Goal: Transaction & Acquisition: Purchase product/service

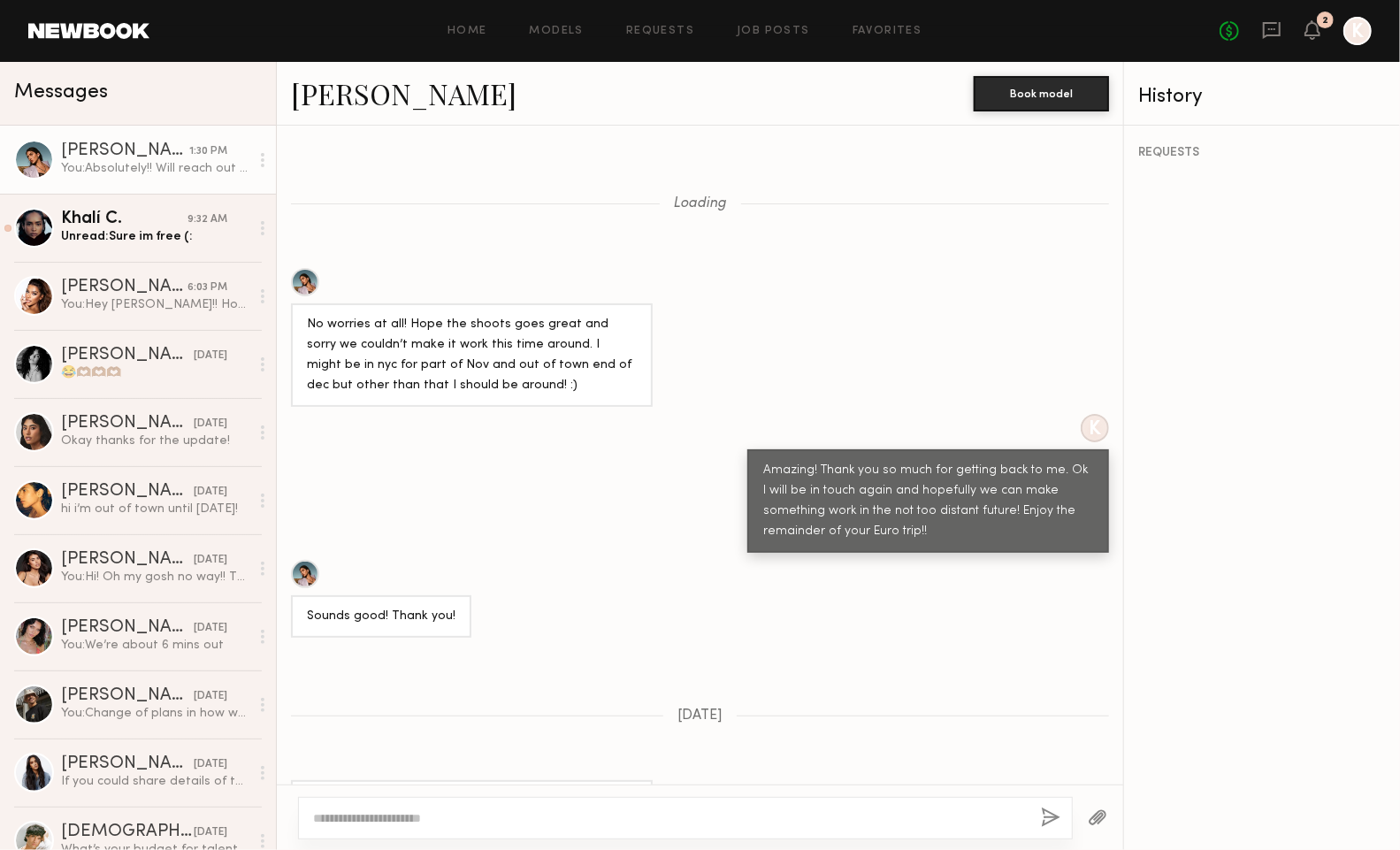
scroll to position [1617, 0]
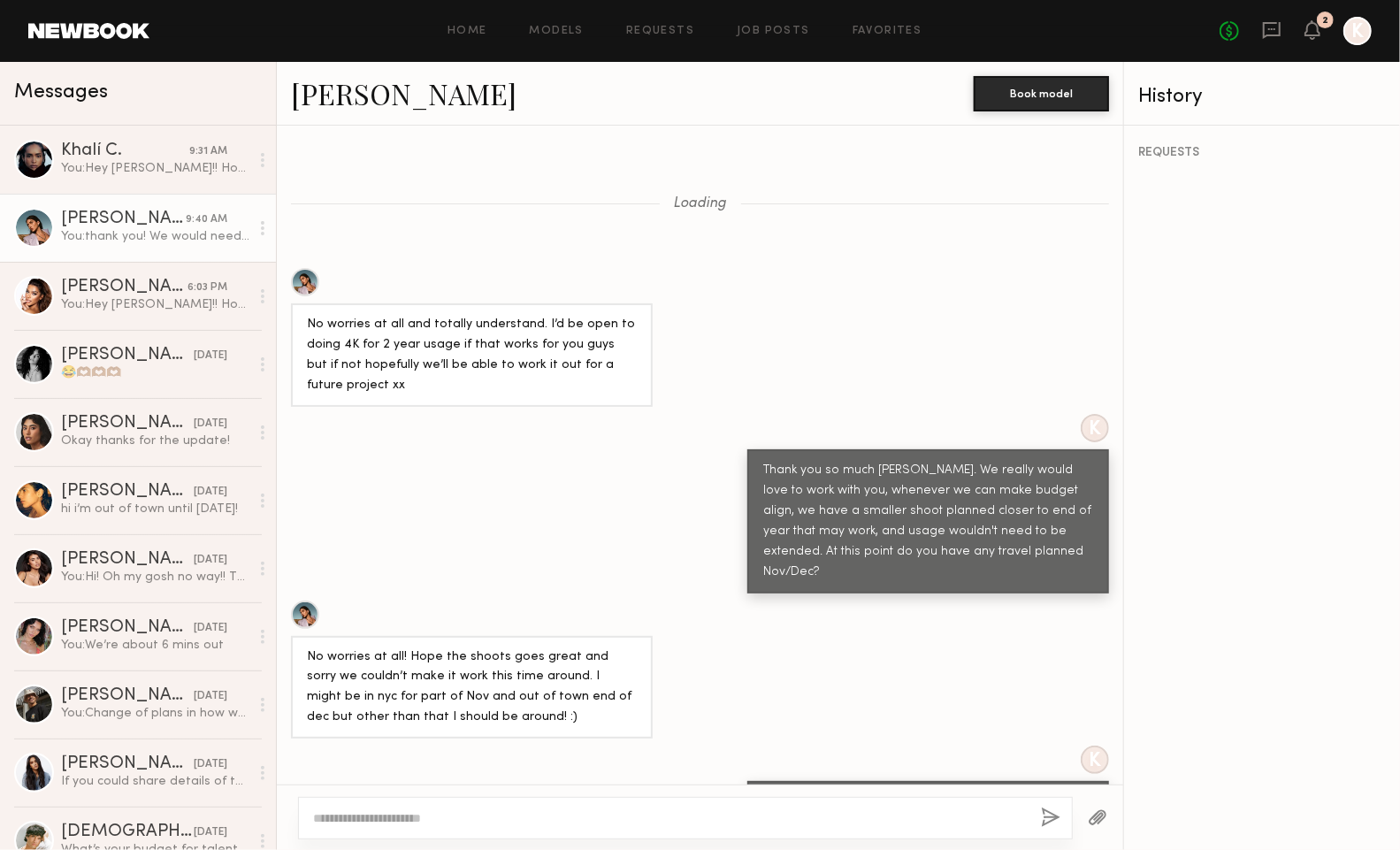
scroll to position [1927, 0]
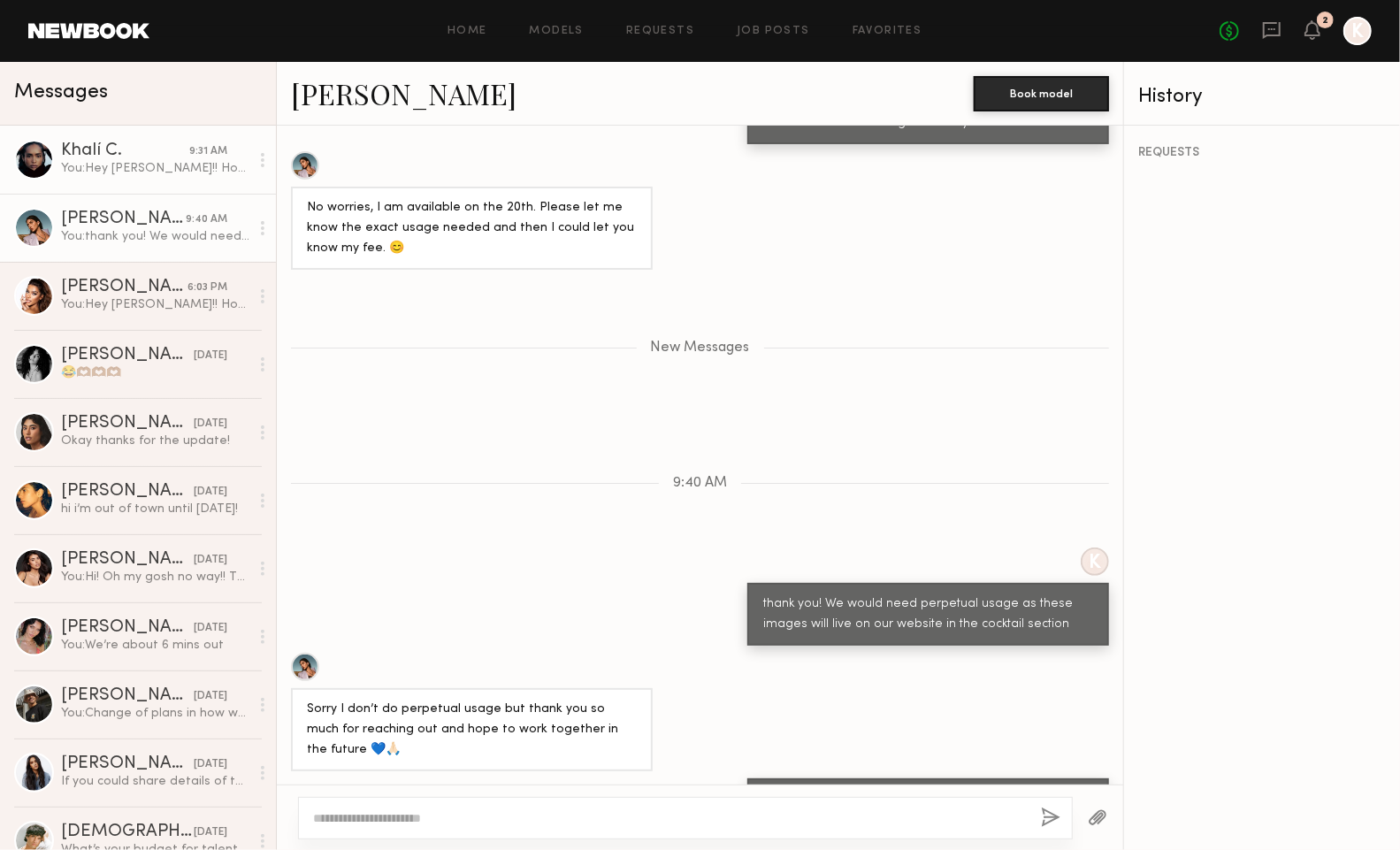
click at [156, 167] on div "You: Hey Khali!! Hope you’re well 😊 We’ve got a cocktail shoot coming up and wa…" at bounding box center [155, 168] width 189 height 17
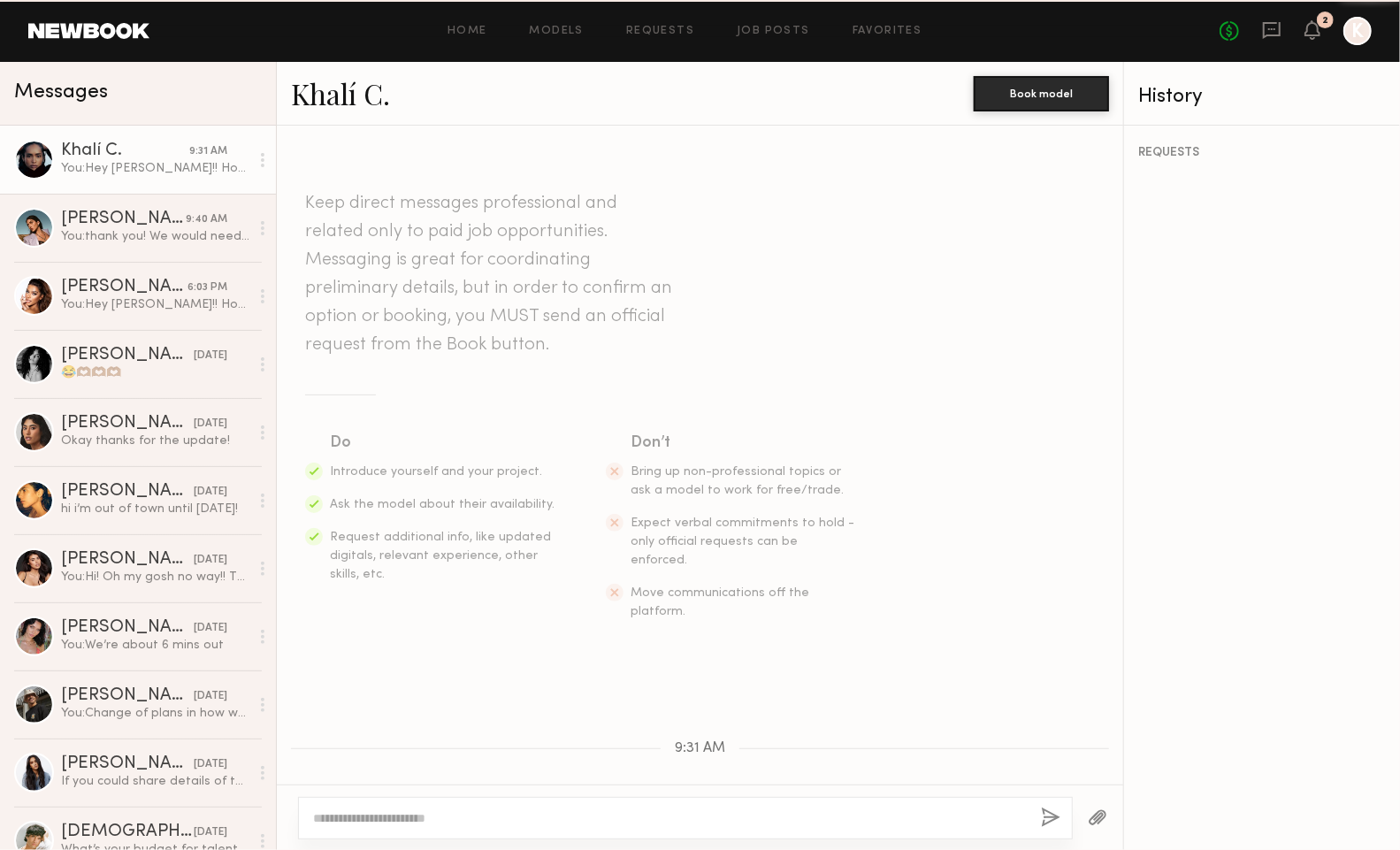
scroll to position [375, 0]
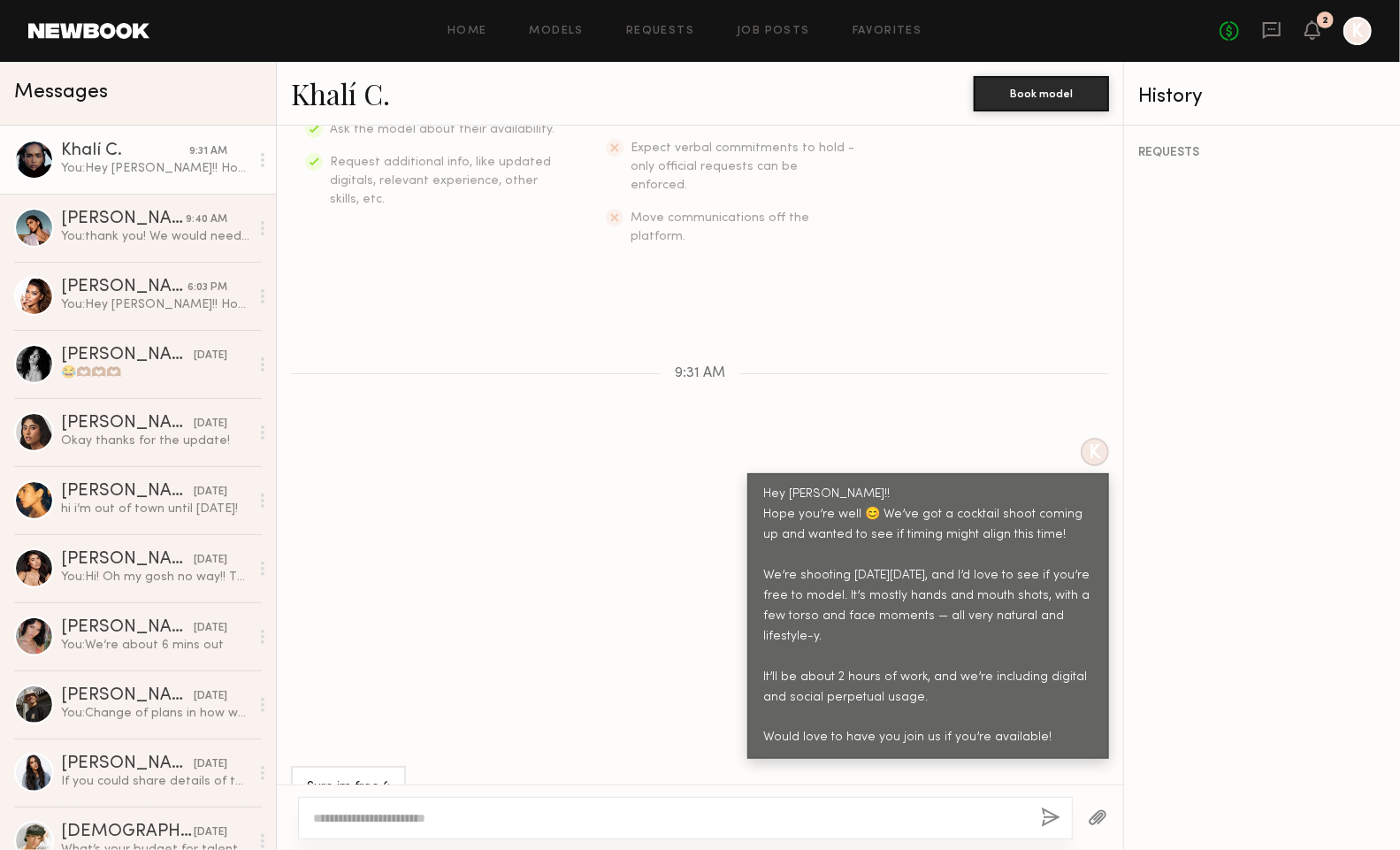
click at [335, 103] on link "Khalí C." at bounding box center [341, 93] width 99 height 38
click at [422, 810] on textarea at bounding box center [670, 818] width 714 height 18
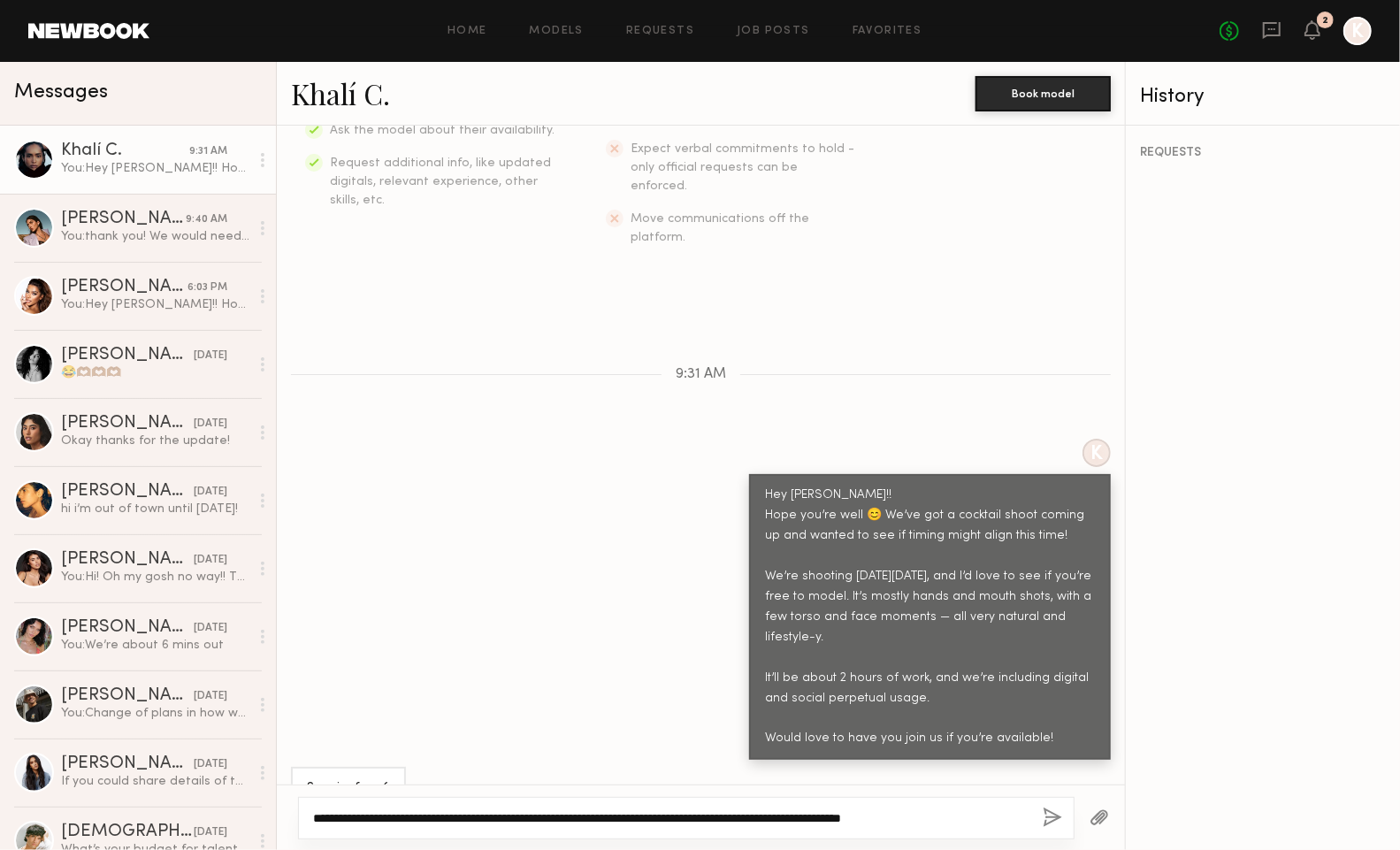
click at [369, 814] on textarea "**********" at bounding box center [670, 818] width 716 height 18
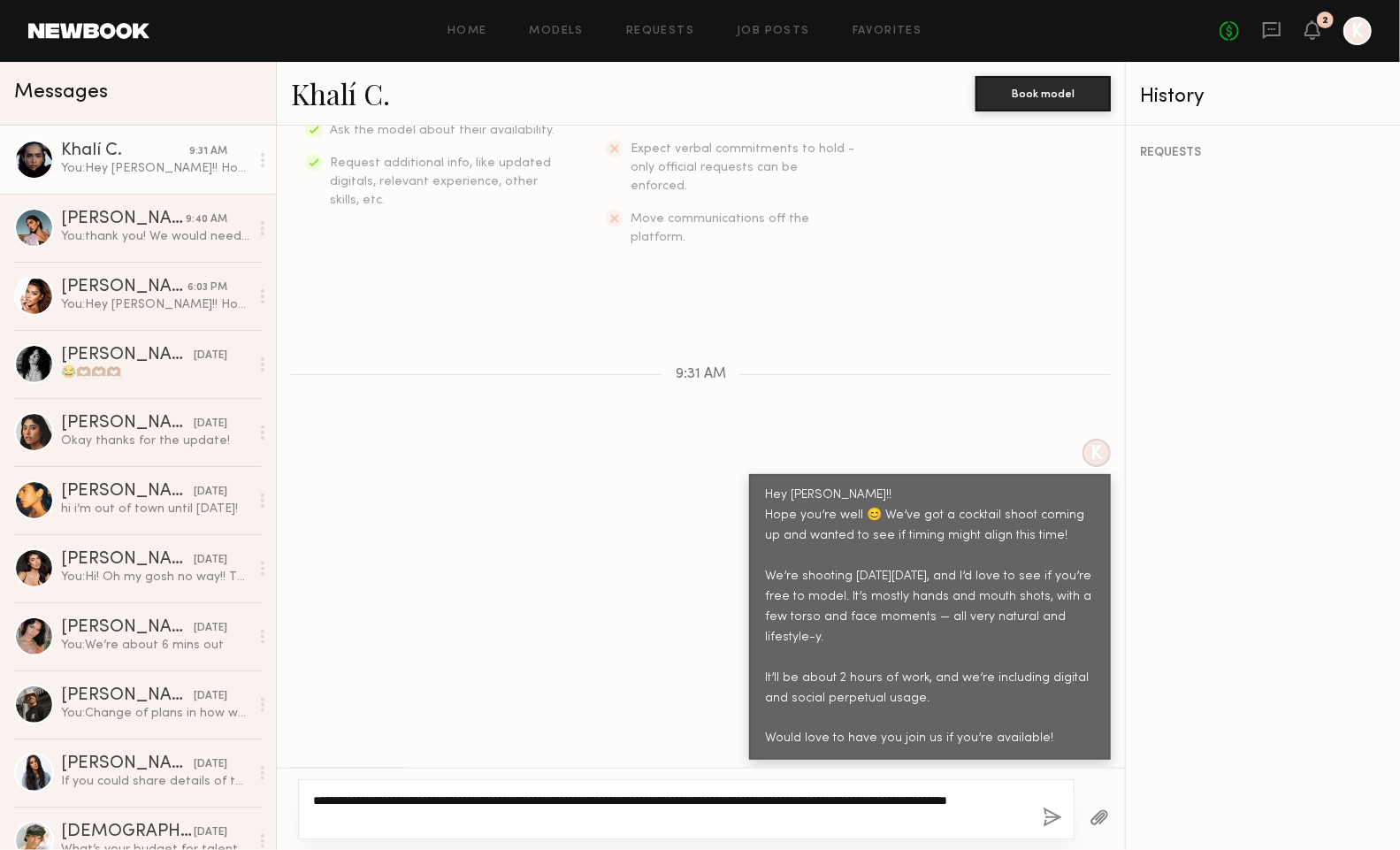
type textarea "**********"
click at [1049, 814] on button "button" at bounding box center [1053, 818] width 20 height 22
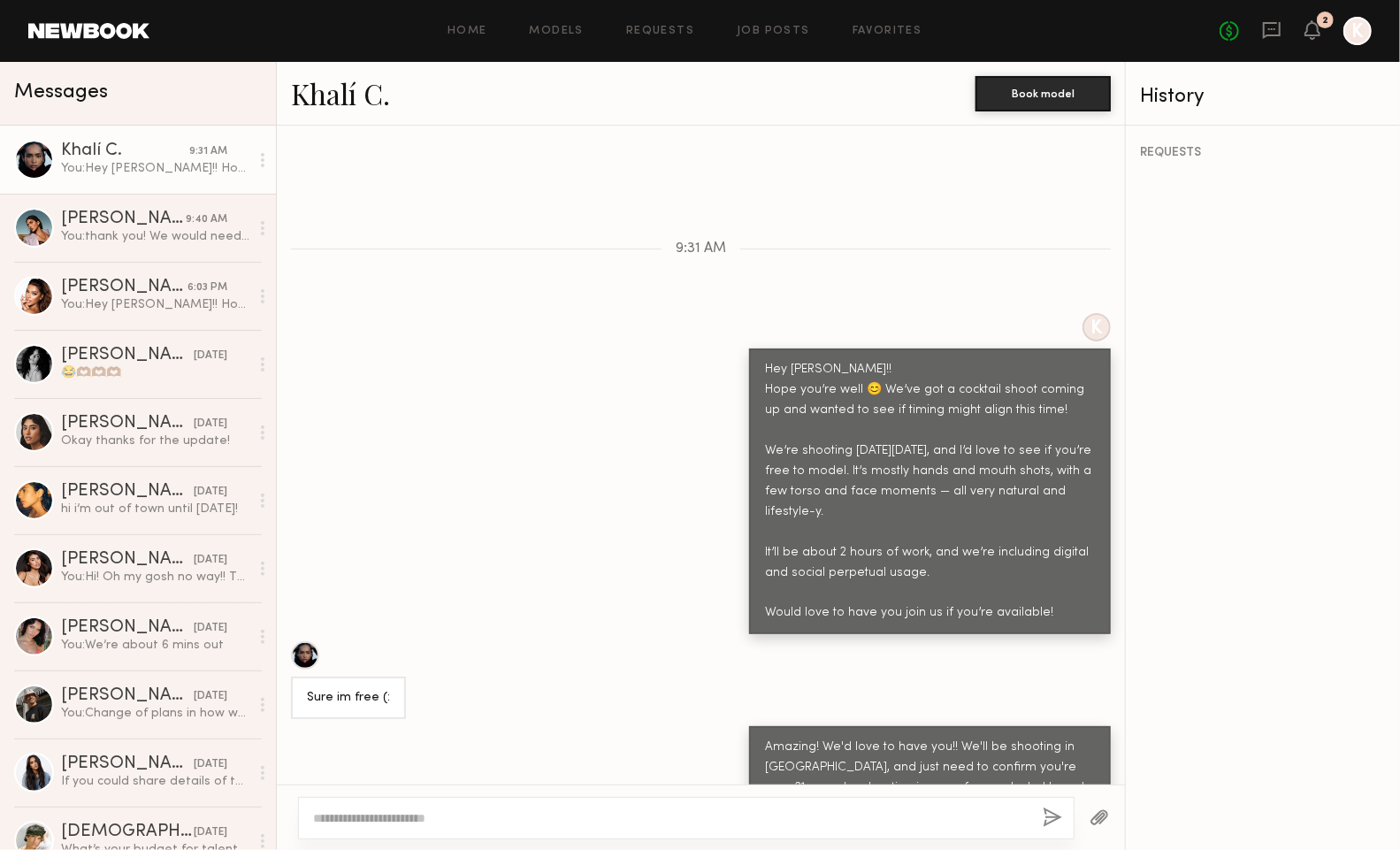
scroll to position [500, 0]
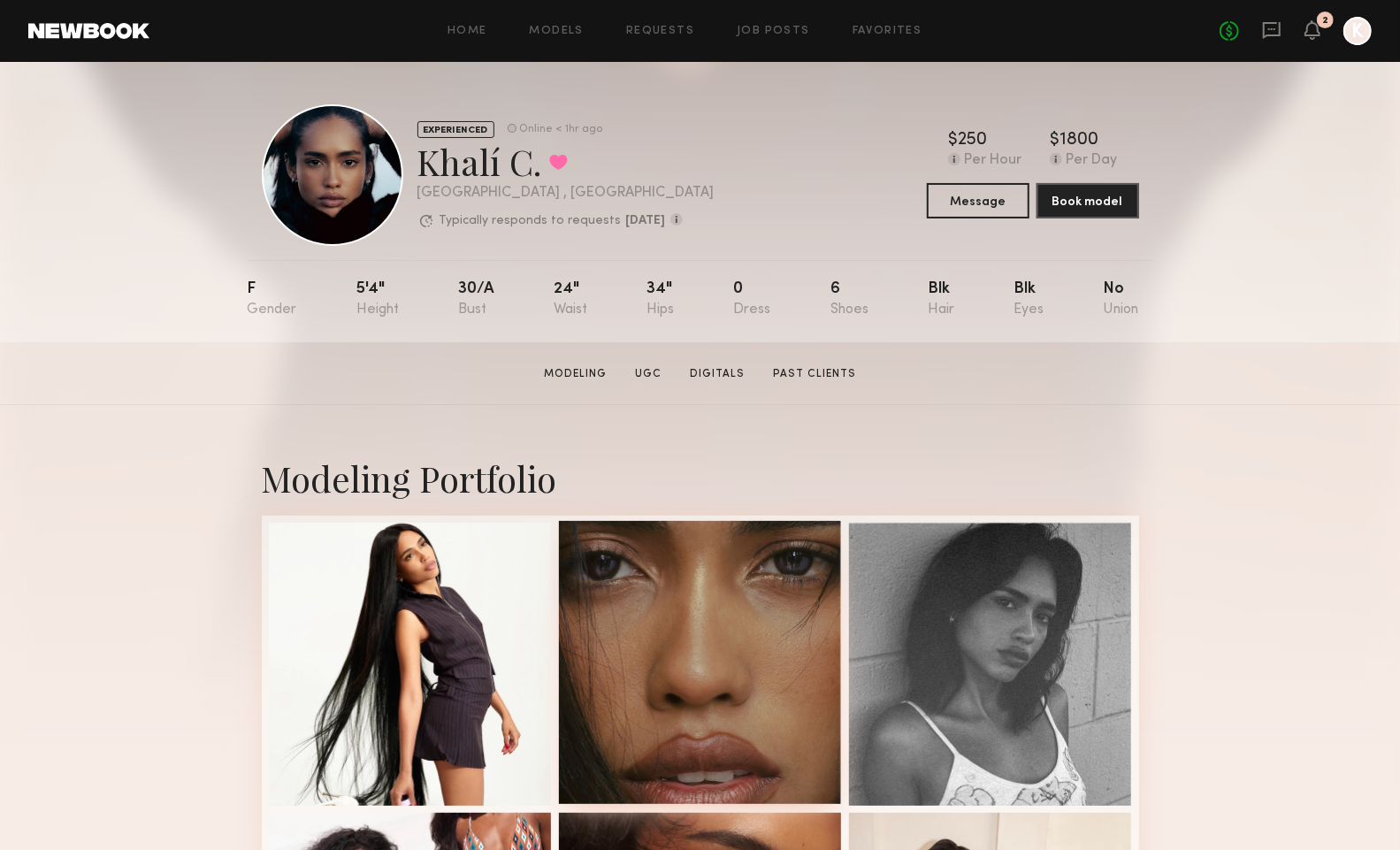
click at [641, 768] on div at bounding box center [700, 662] width 283 height 283
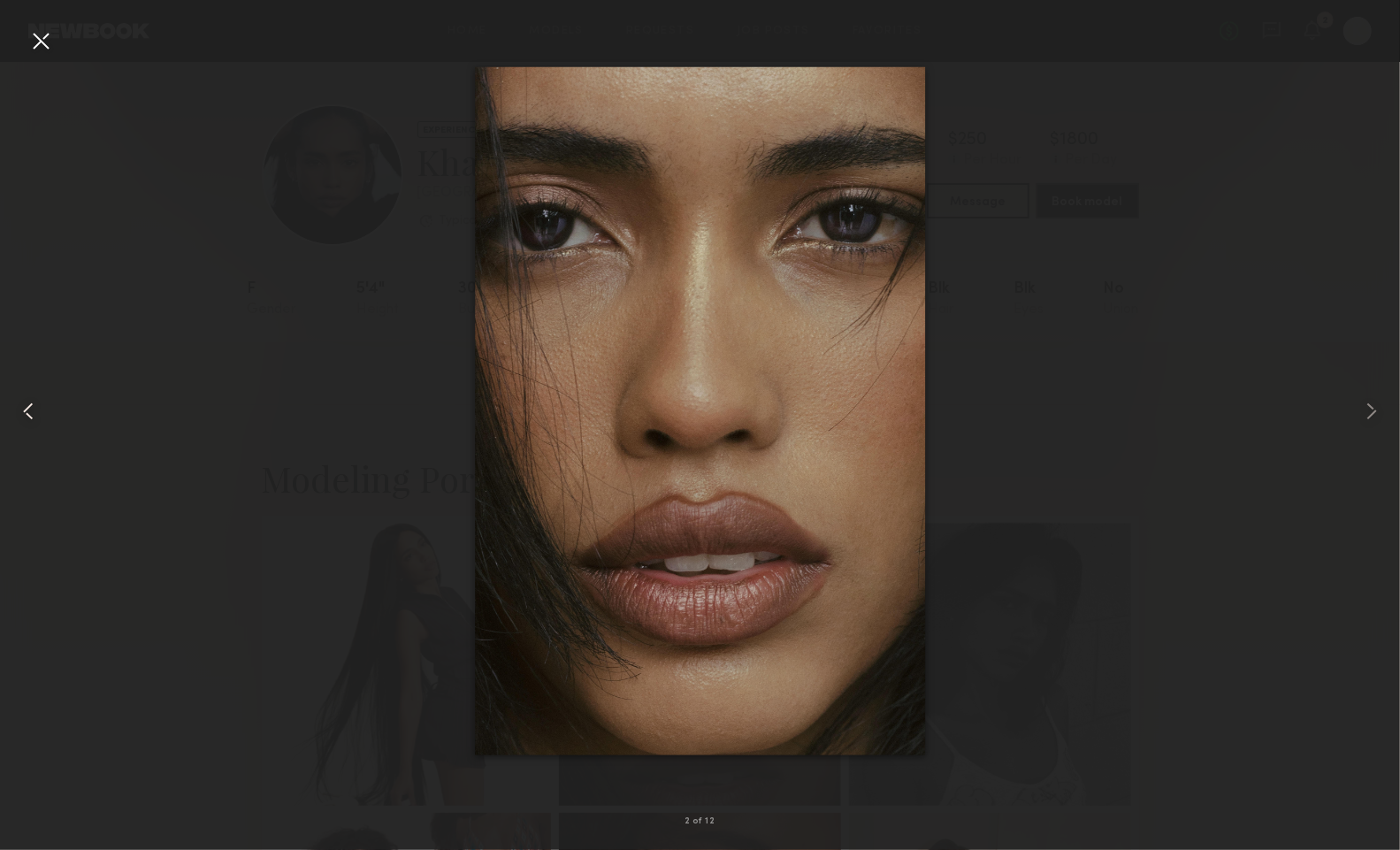
click at [23, 411] on common-icon at bounding box center [29, 411] width 29 height 29
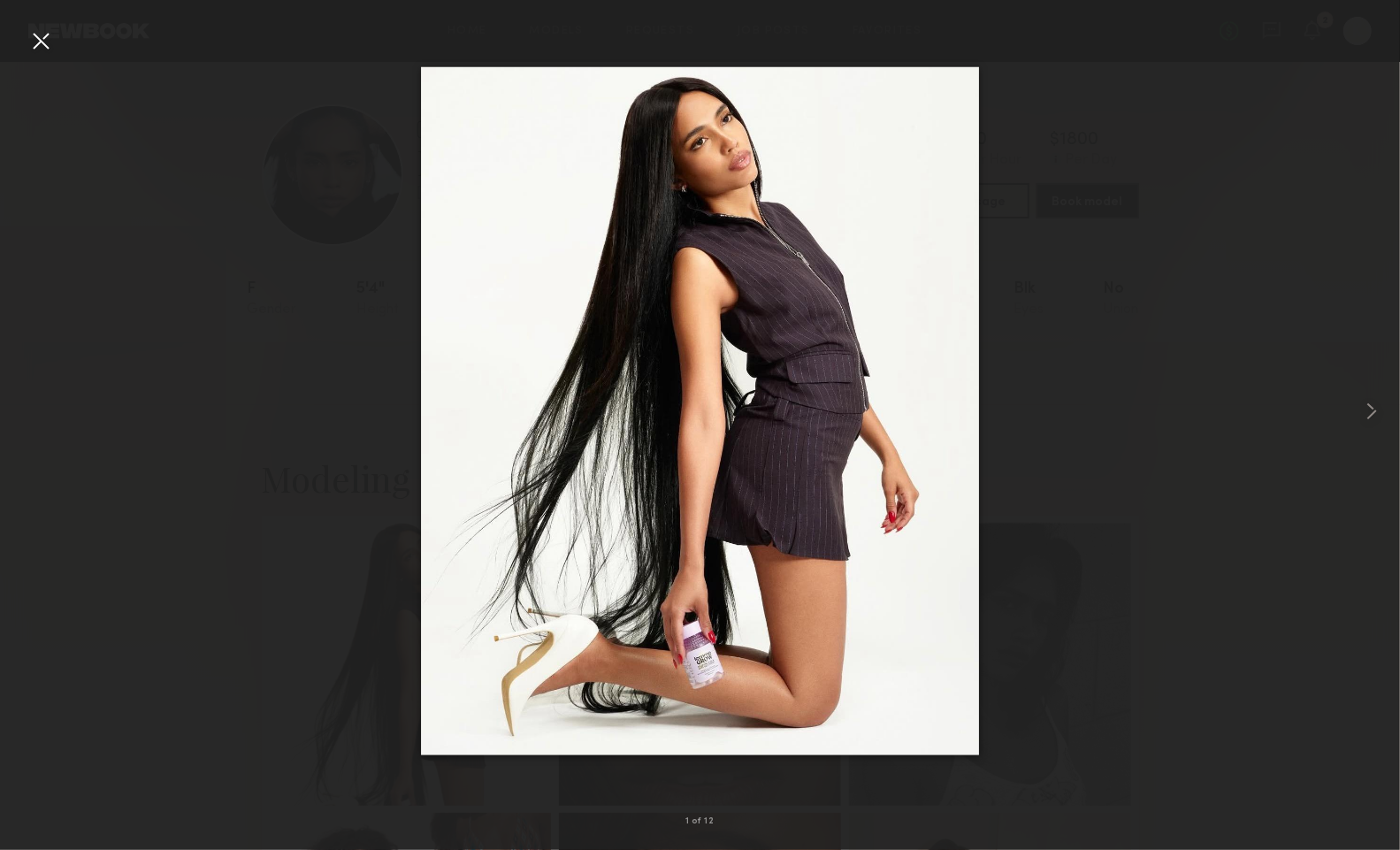
click at [24, 411] on div at bounding box center [700, 411] width 1400 height 765
click at [42, 38] on div at bounding box center [41, 41] width 29 height 29
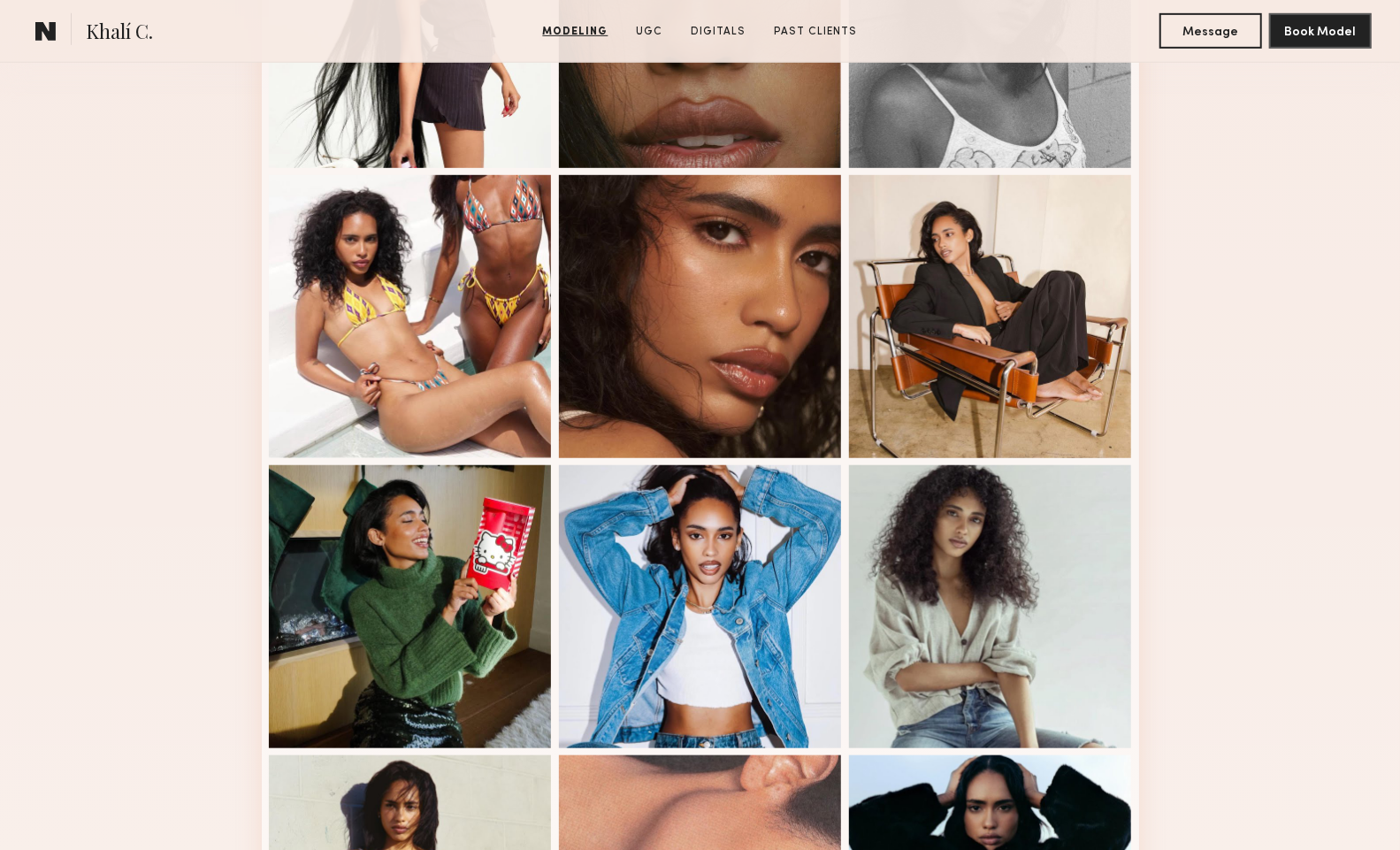
scroll to position [656, 0]
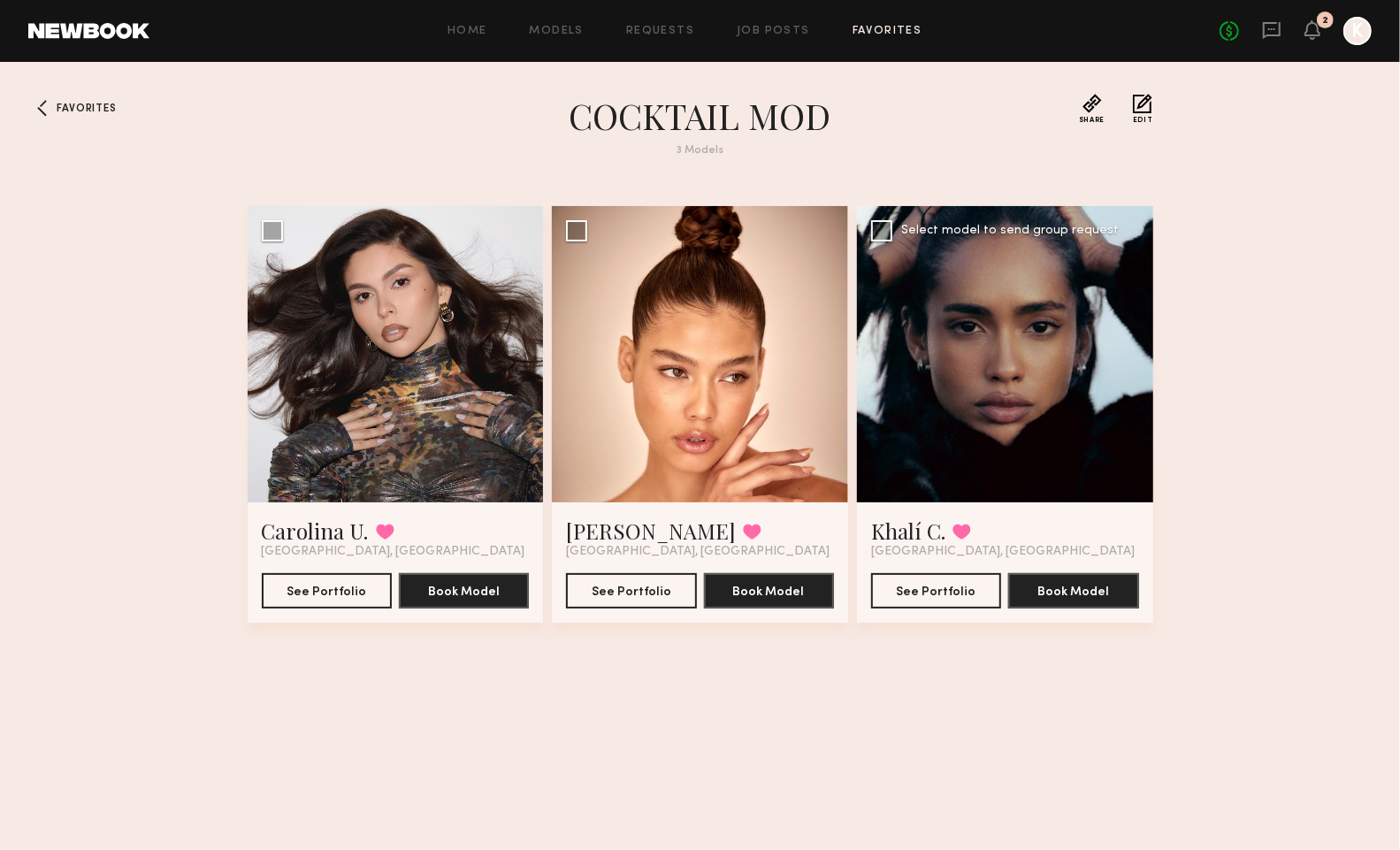
click at [1021, 408] on div at bounding box center [1005, 354] width 296 height 296
click at [974, 583] on button "See Portfolio" at bounding box center [936, 590] width 130 height 36
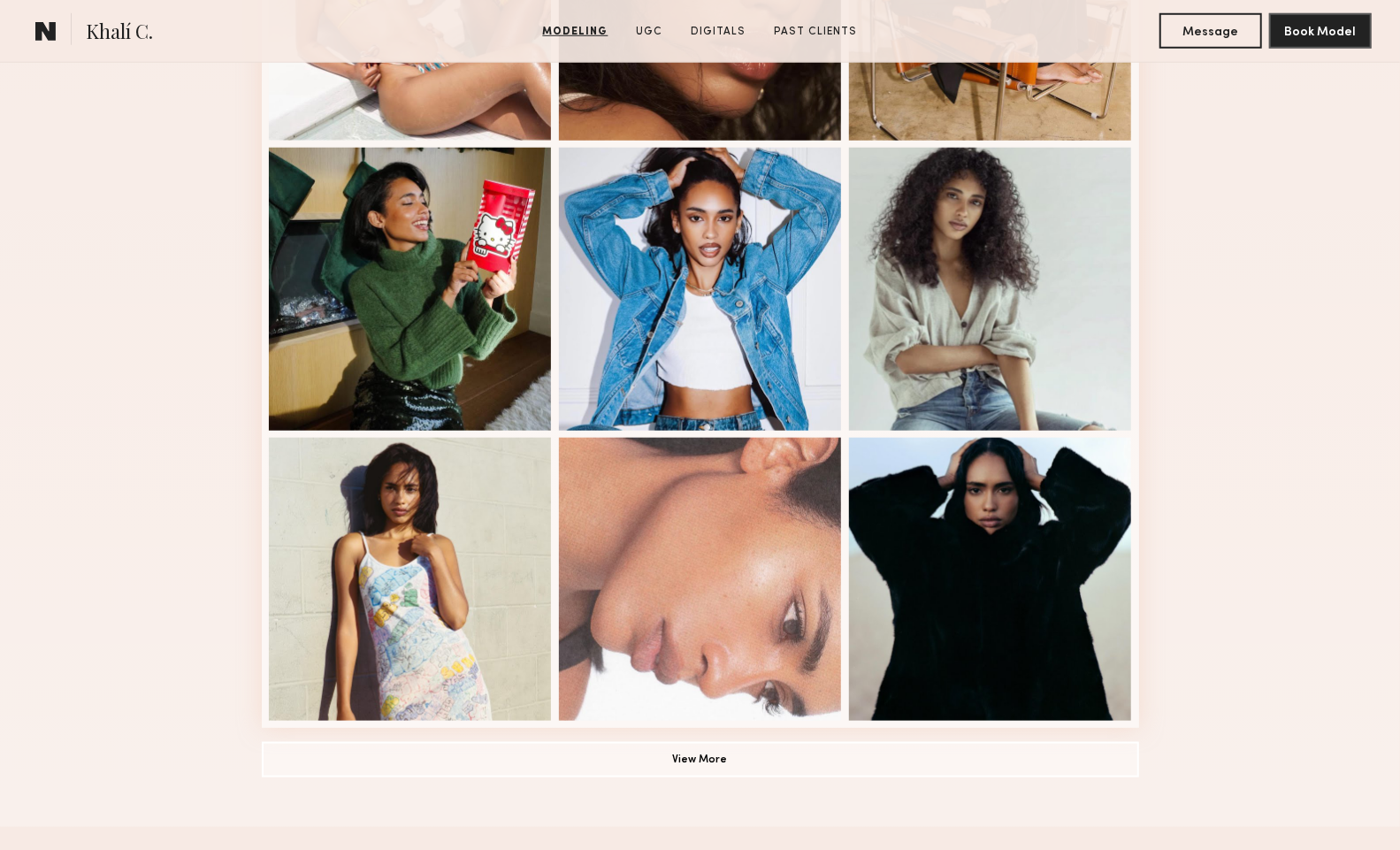
scroll to position [956, 0]
click at [833, 758] on button "View More" at bounding box center [701, 758] width 878 height 36
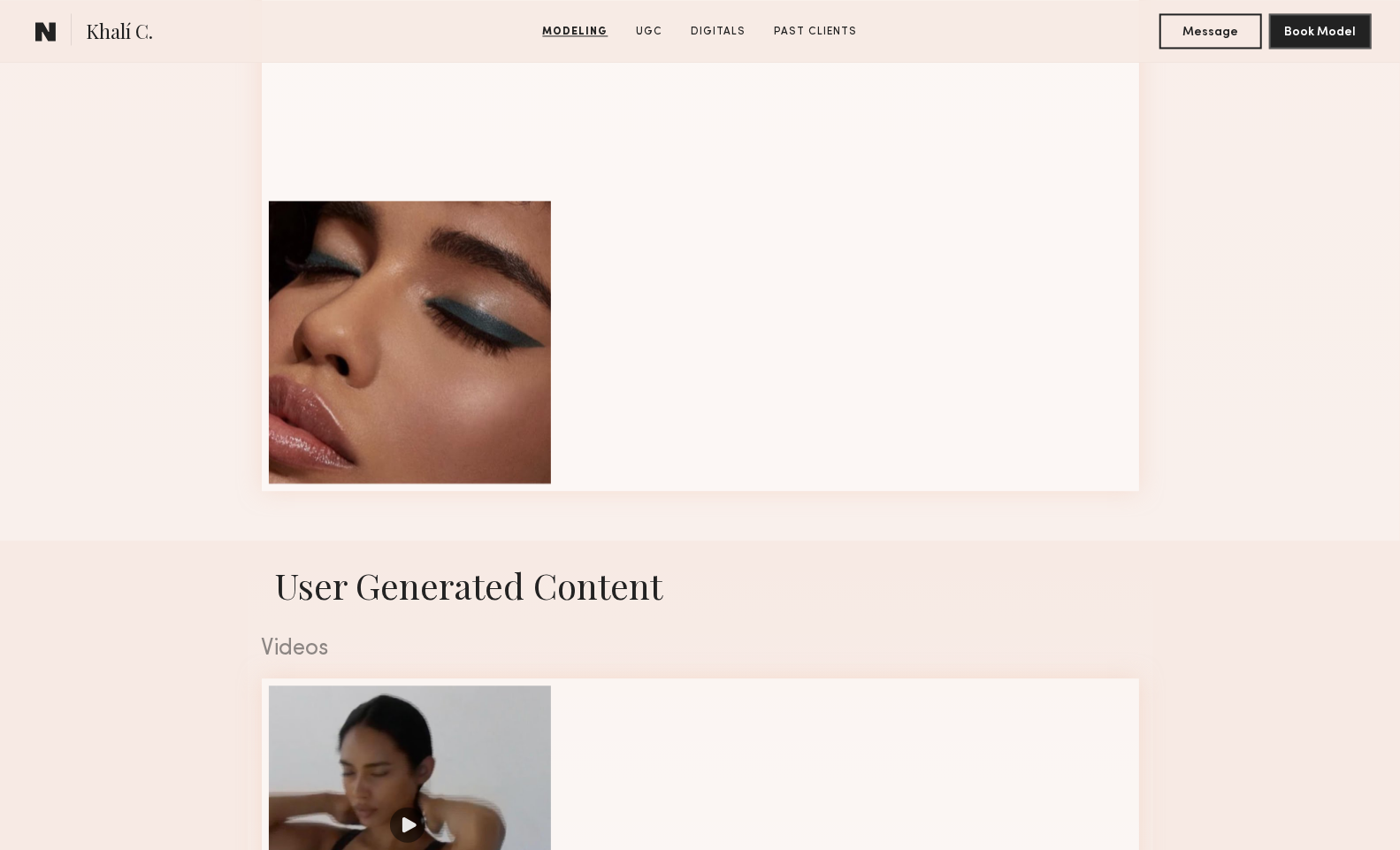
scroll to position [2498, 0]
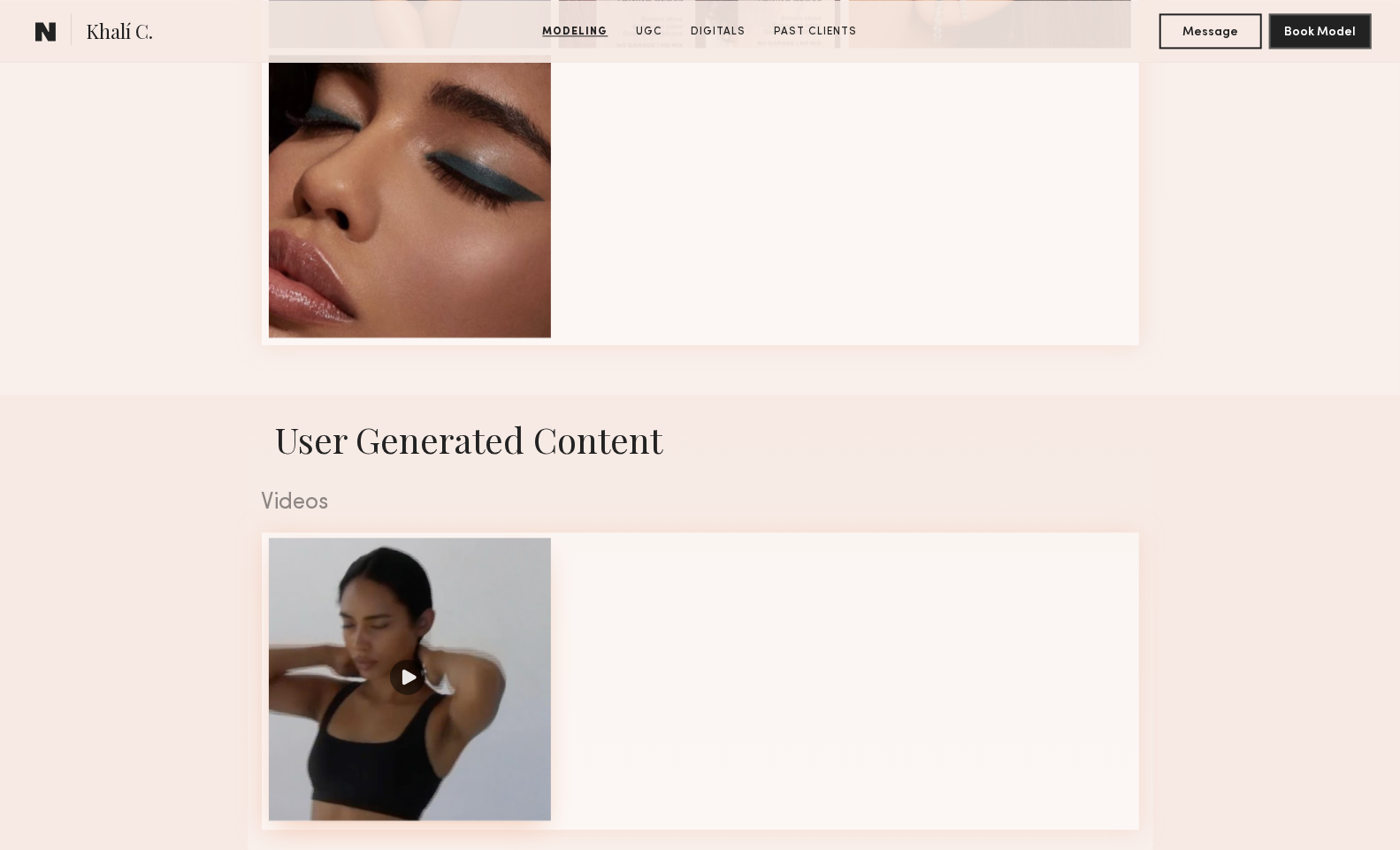
click at [426, 627] on div at bounding box center [410, 679] width 283 height 283
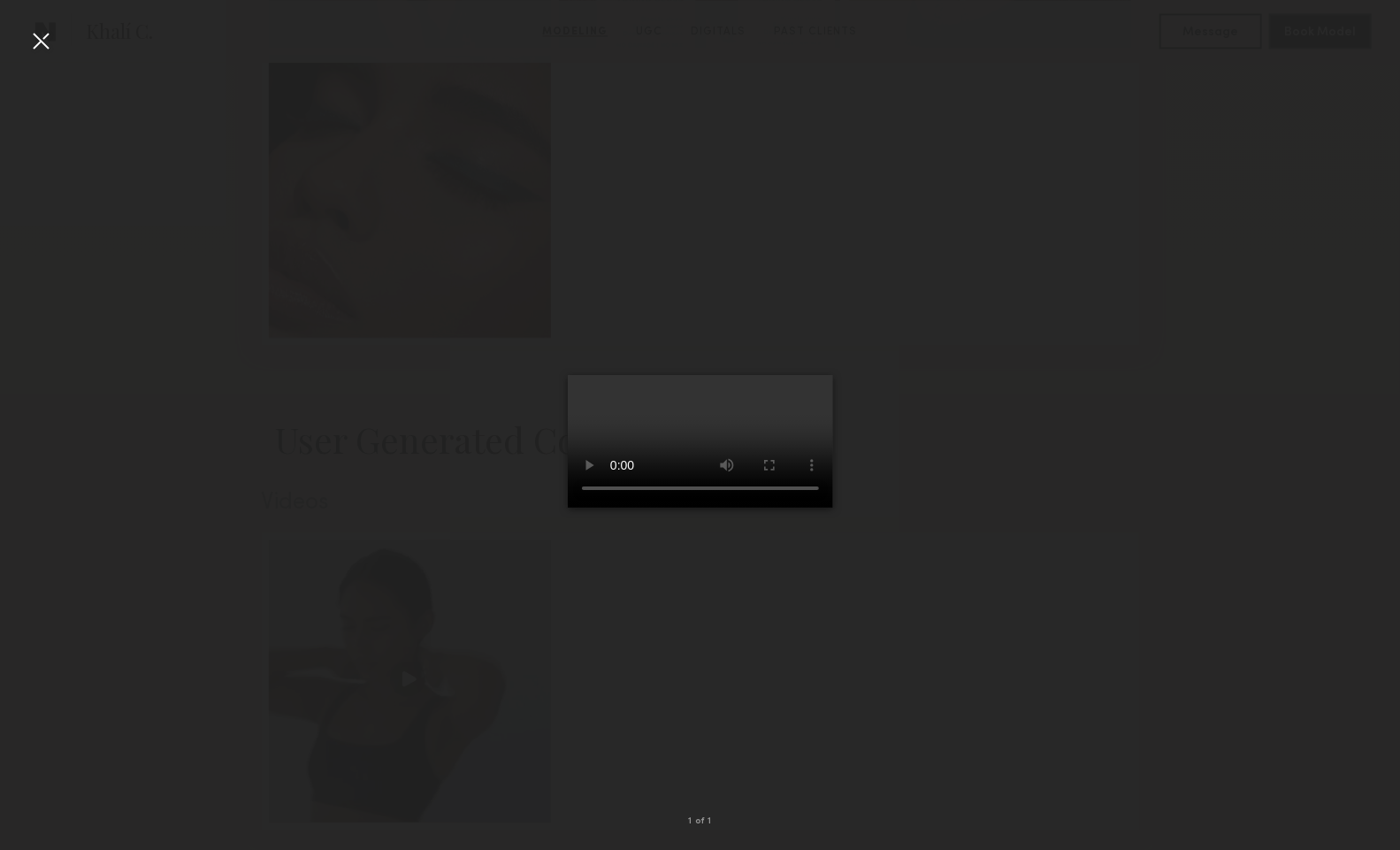
click at [42, 38] on div at bounding box center [41, 41] width 29 height 29
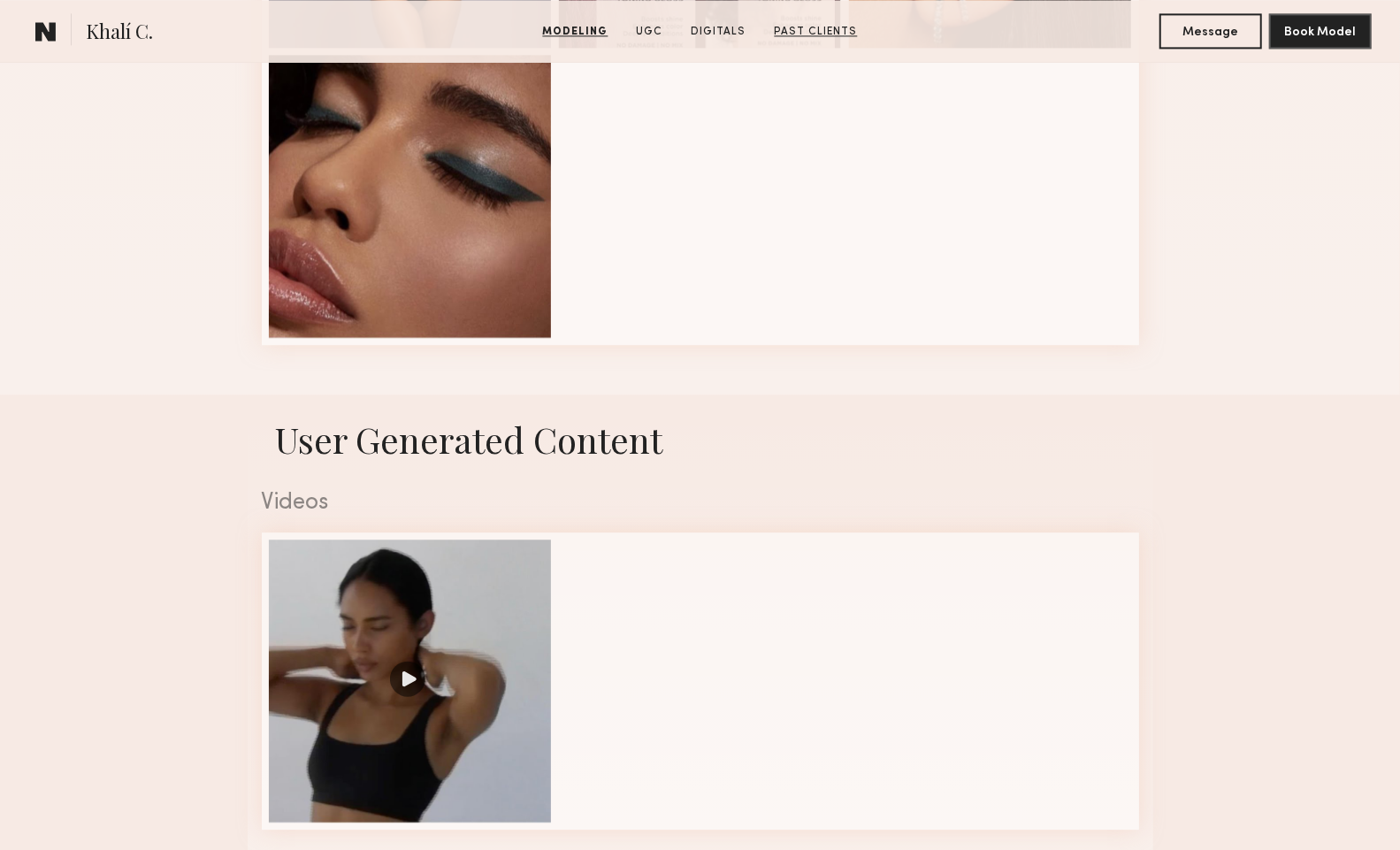
click at [798, 29] on link "Past Clients" at bounding box center [816, 32] width 97 height 16
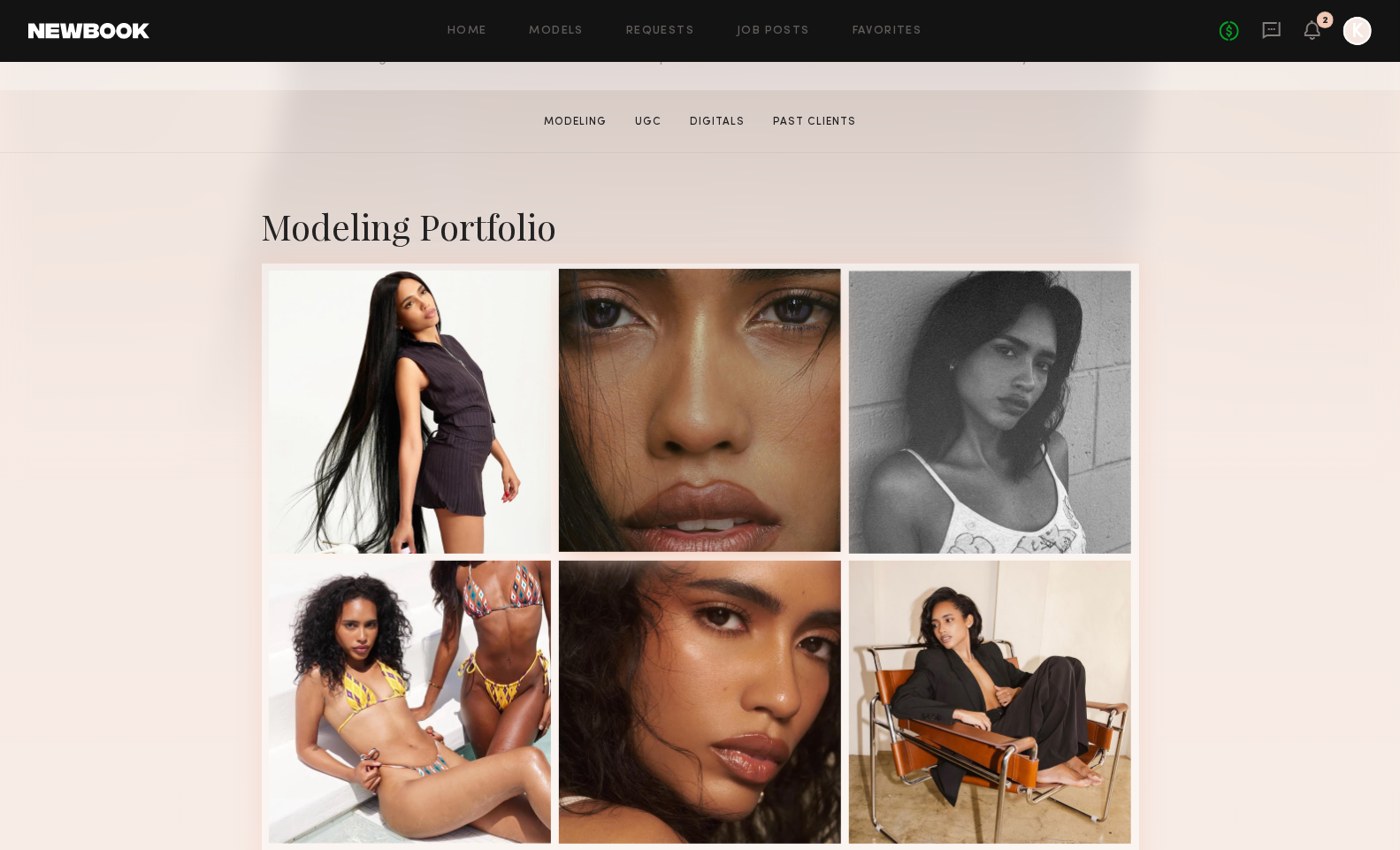
scroll to position [262, 0]
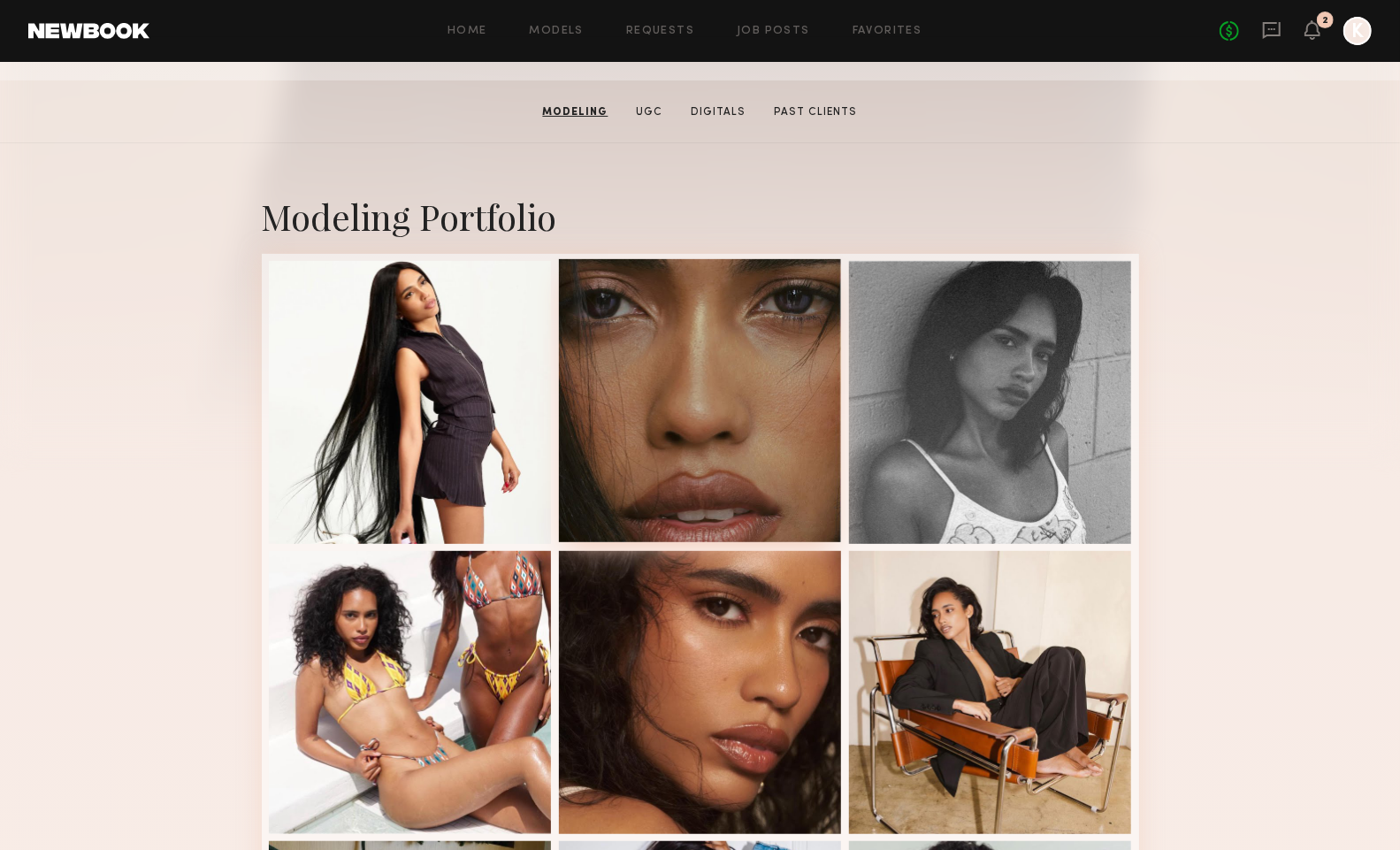
click at [683, 462] on div at bounding box center [700, 400] width 283 height 283
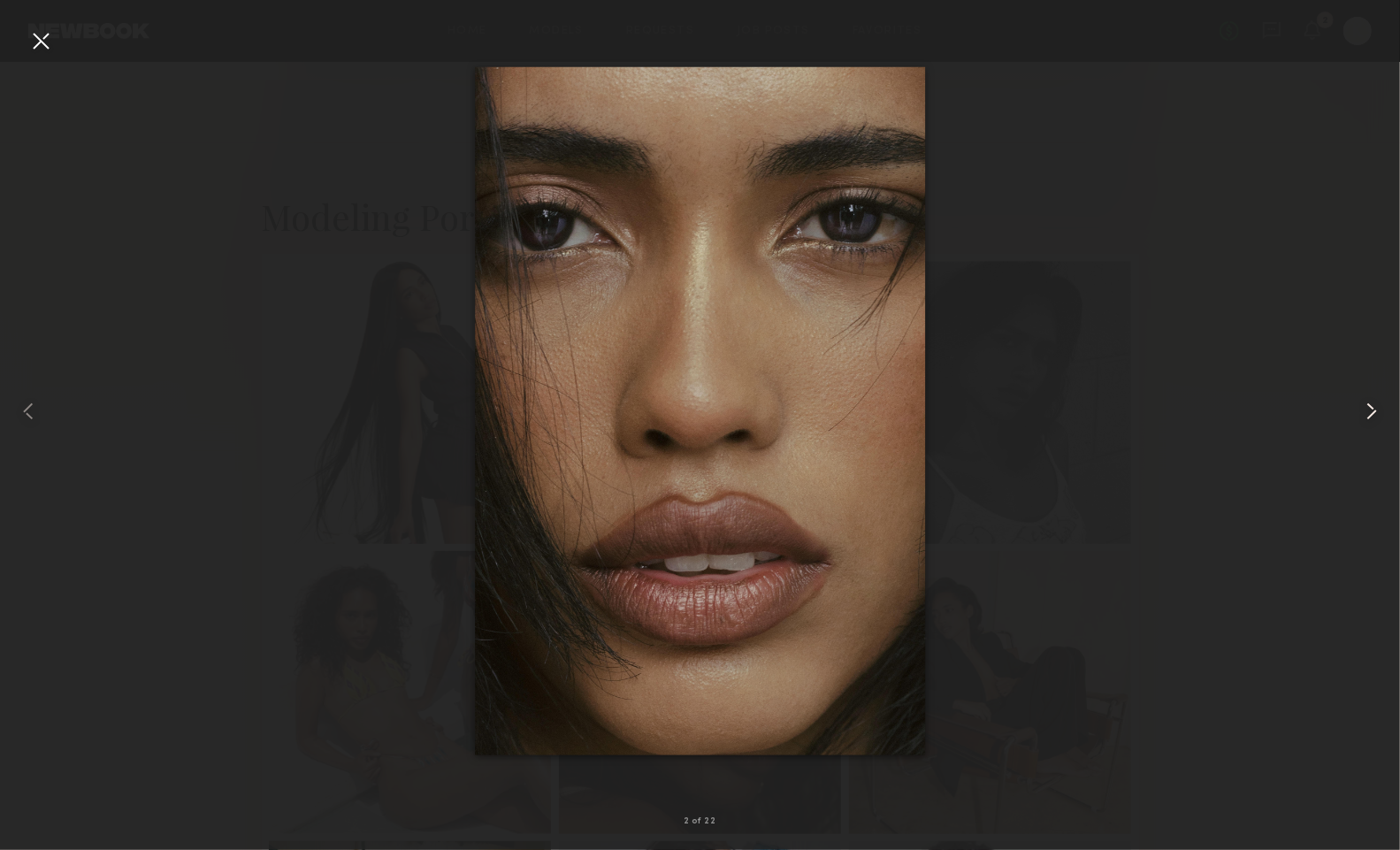
click at [1379, 416] on common-icon at bounding box center [1372, 411] width 29 height 29
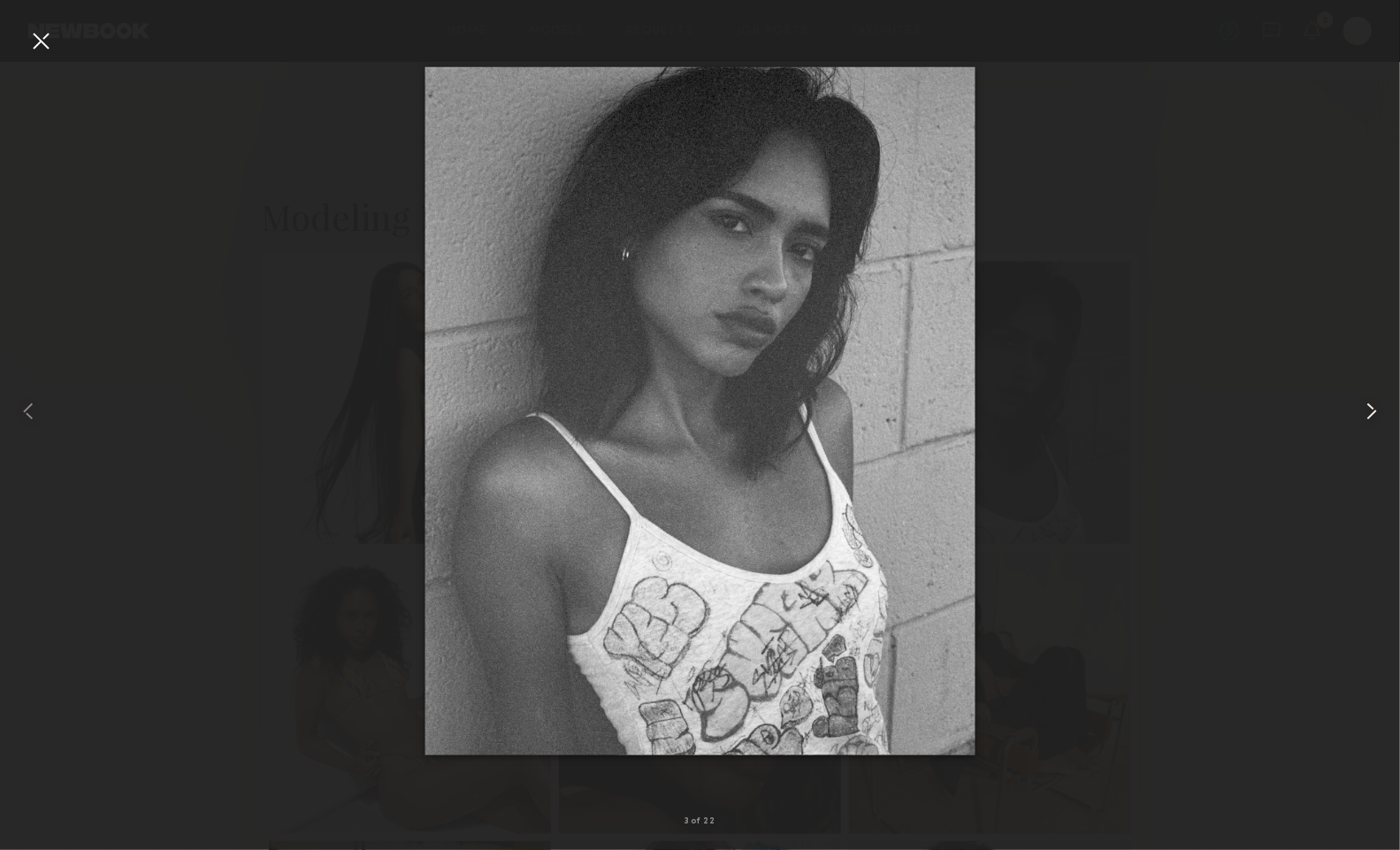
click at [1372, 413] on common-icon at bounding box center [1372, 411] width 29 height 29
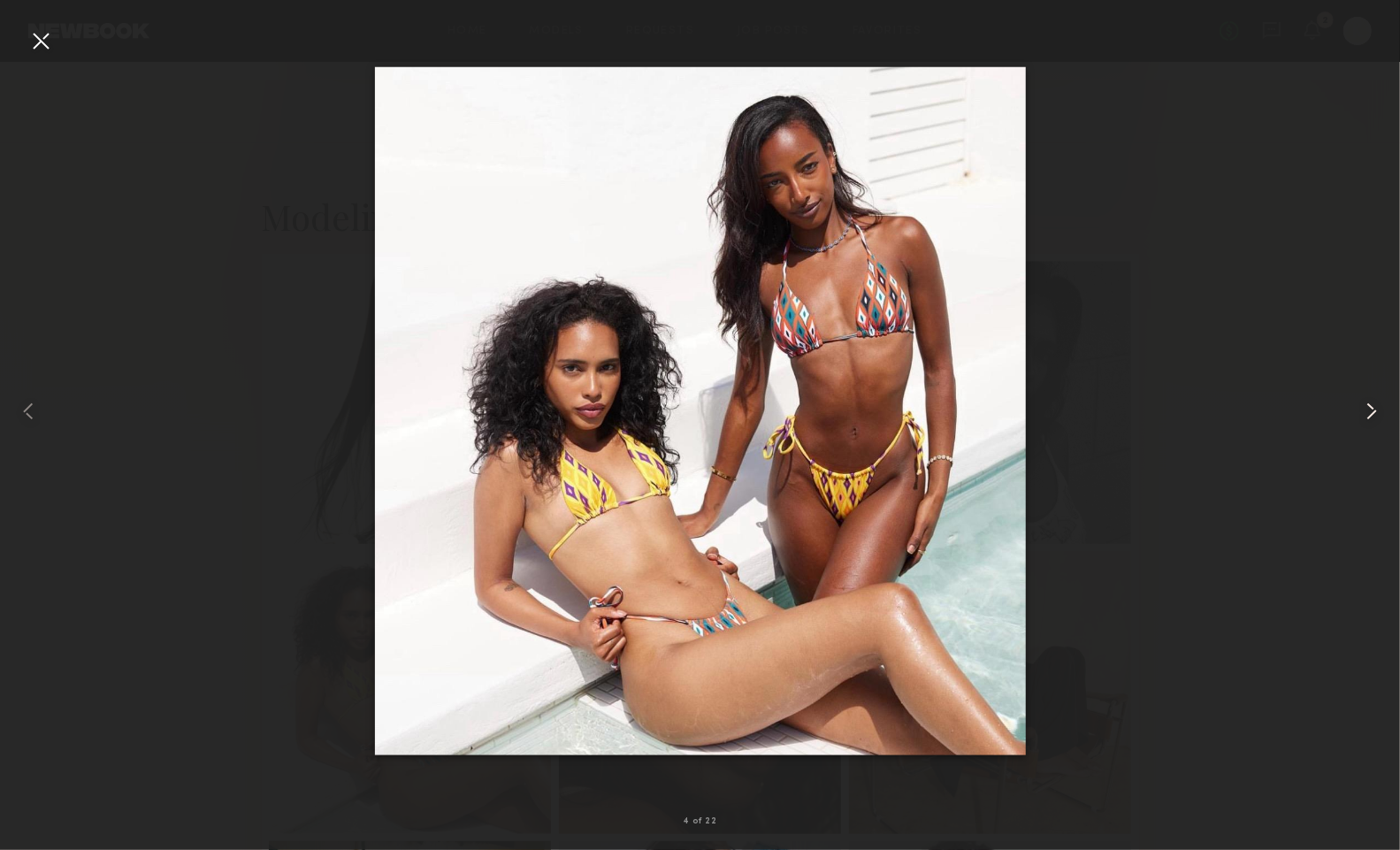
click at [1372, 413] on common-icon at bounding box center [1372, 411] width 29 height 29
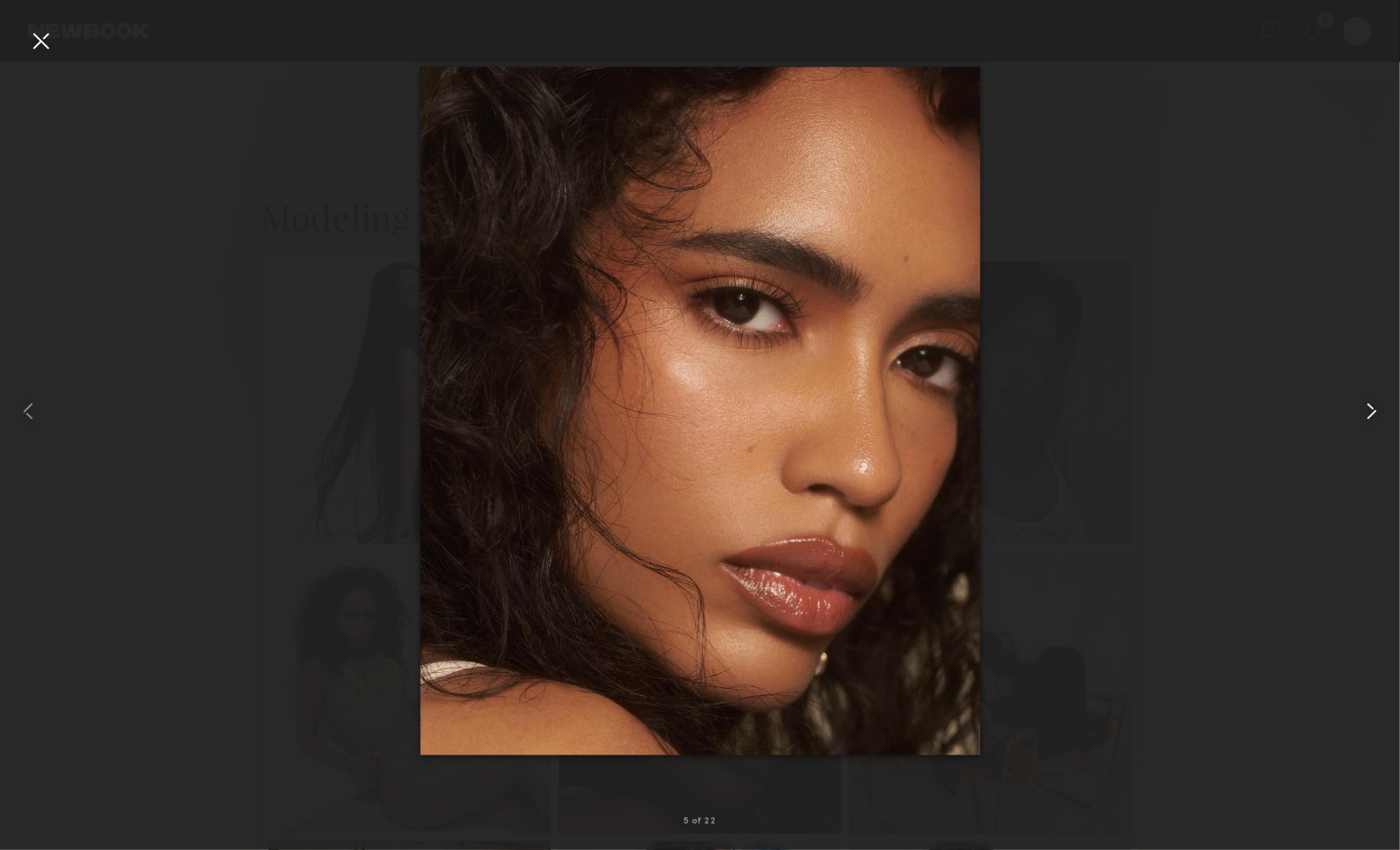
click at [1362, 410] on common-icon at bounding box center [1372, 411] width 29 height 29
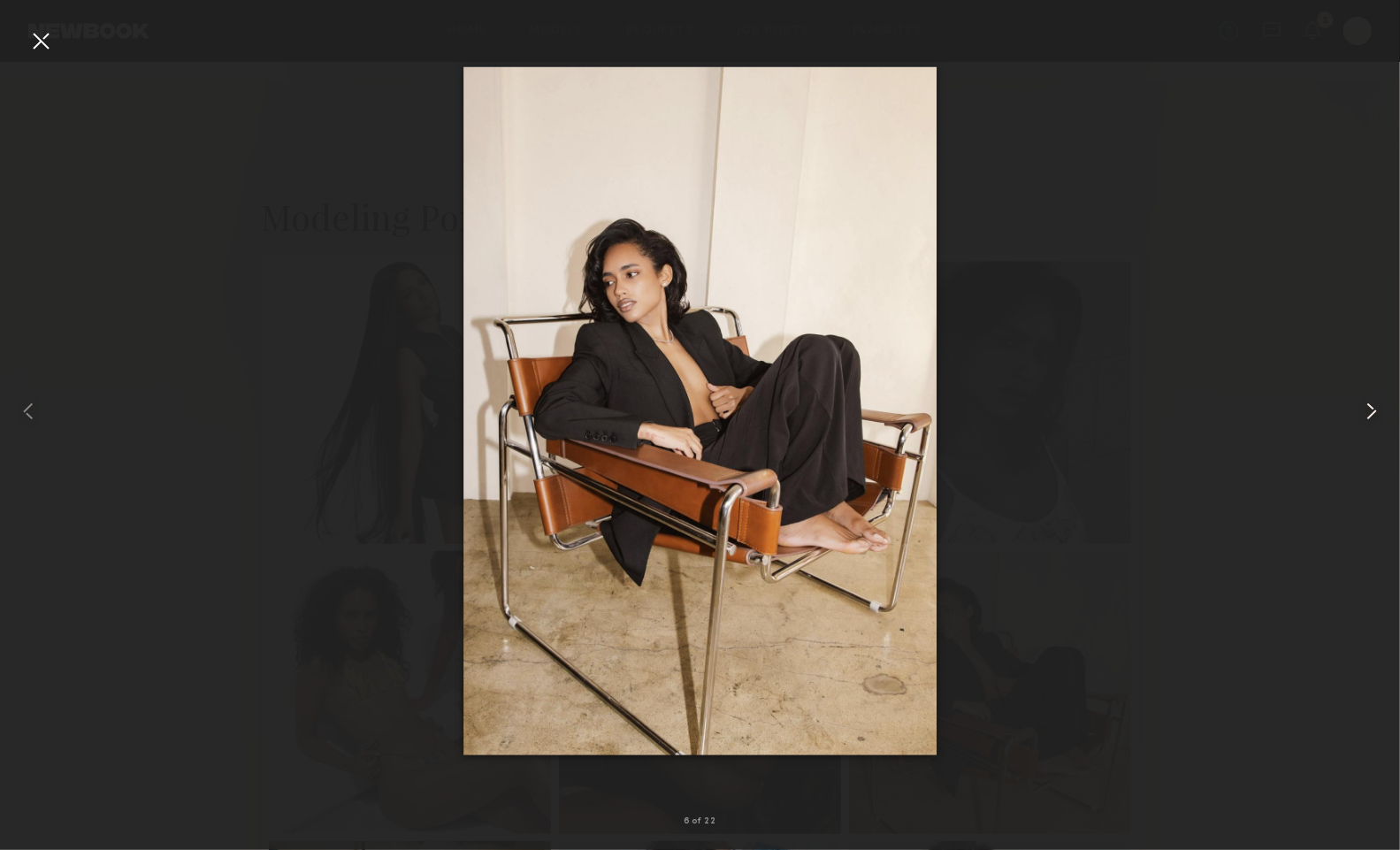
click at [1362, 411] on common-icon at bounding box center [1372, 411] width 29 height 29
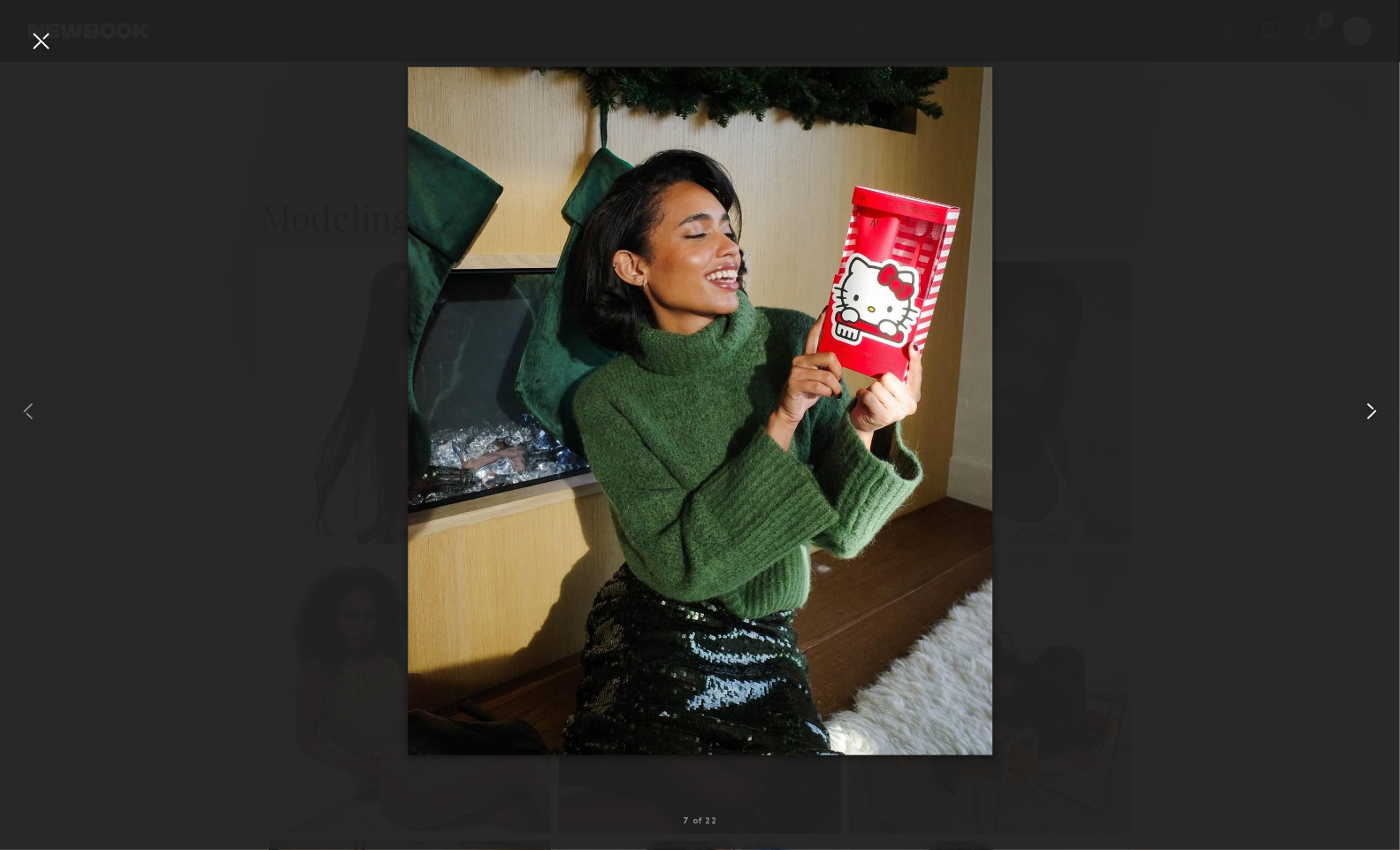
click at [1372, 400] on common-icon at bounding box center [1372, 411] width 29 height 29
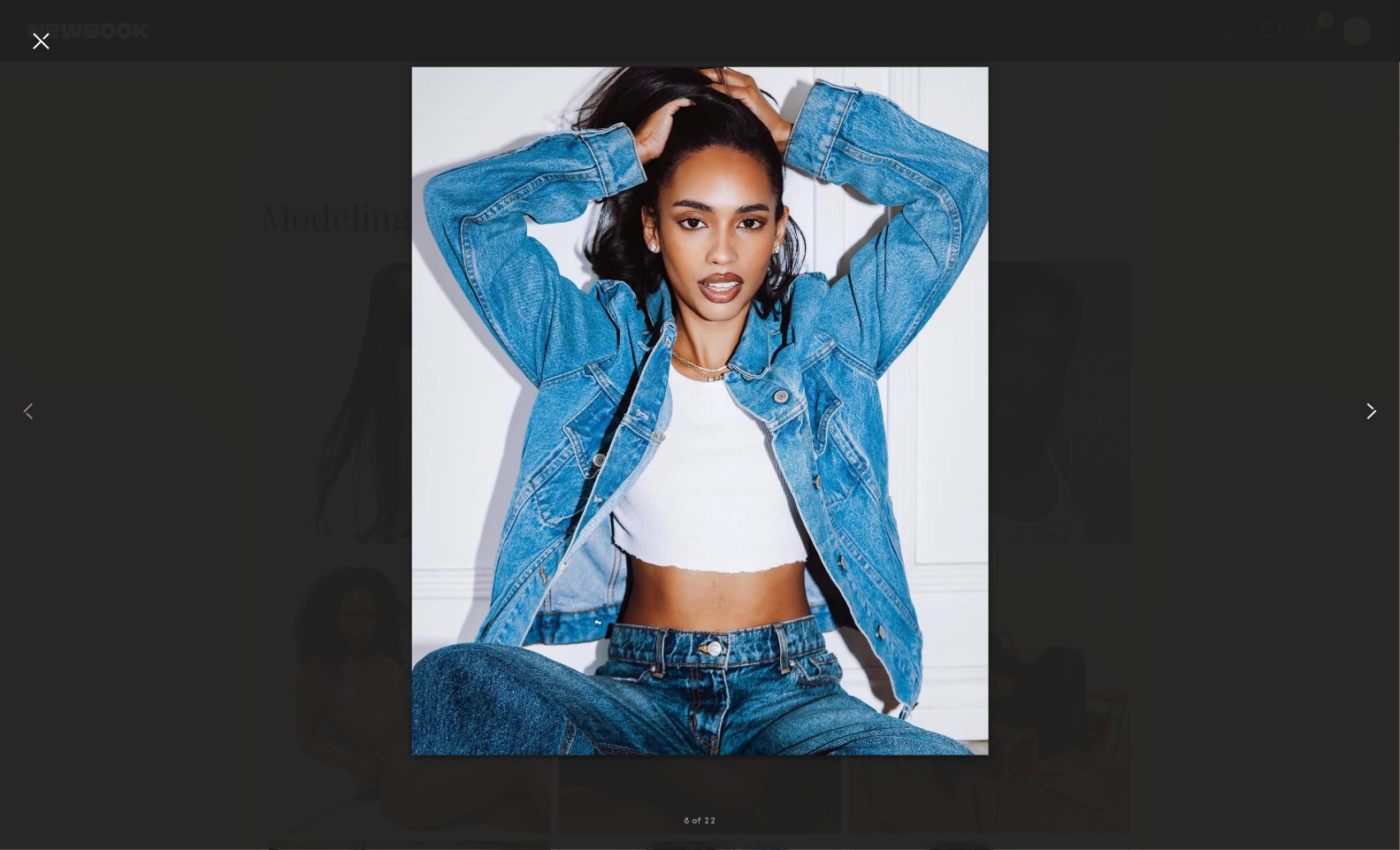
click at [1371, 400] on common-icon at bounding box center [1372, 411] width 29 height 29
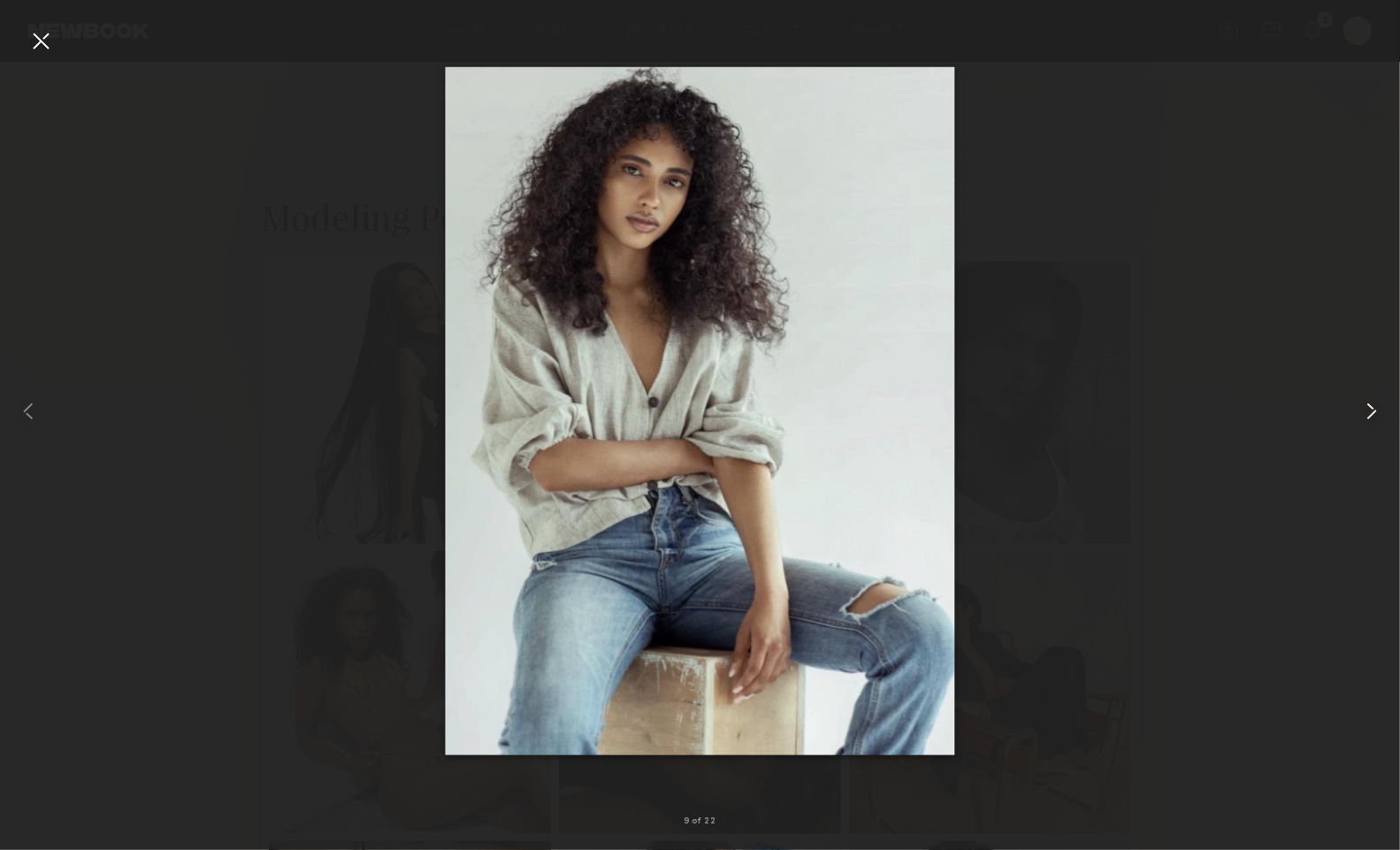
click at [1371, 400] on common-icon at bounding box center [1372, 411] width 29 height 29
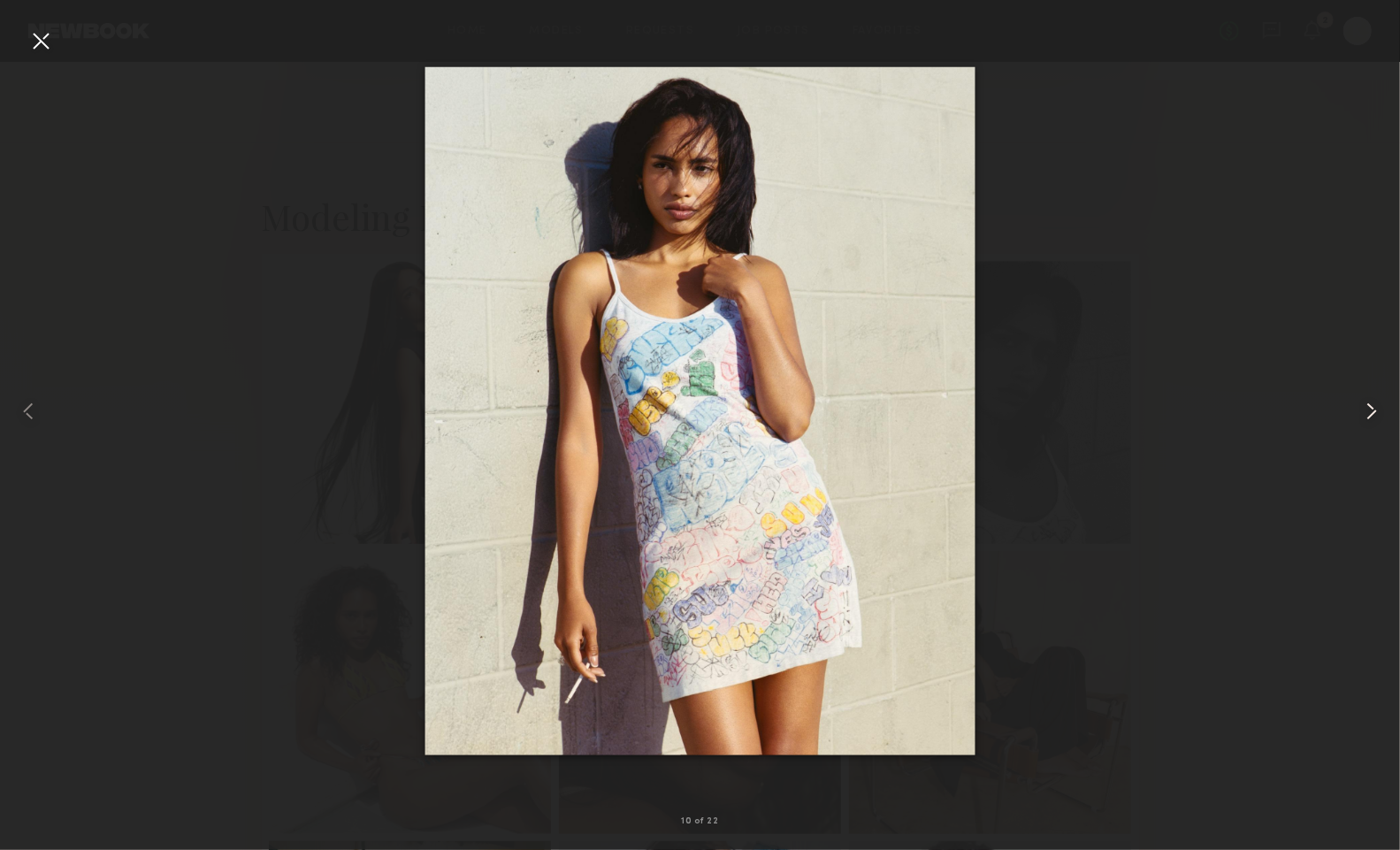
click at [1371, 400] on common-icon at bounding box center [1372, 411] width 29 height 29
